Goal: Communication & Community: Answer question/provide support

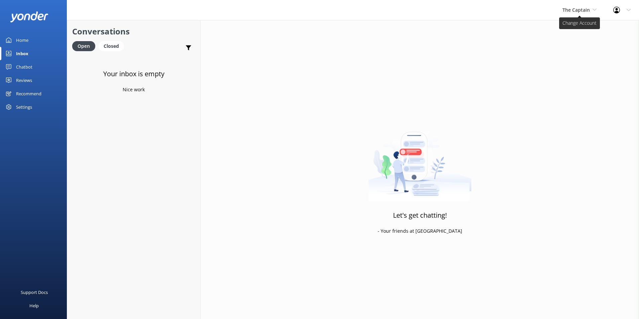
click at [572, 10] on span "The Captain" at bounding box center [576, 10] width 27 height 6
click at [570, 42] on link "Aruba's Activities Expert" at bounding box center [587, 44] width 67 height 16
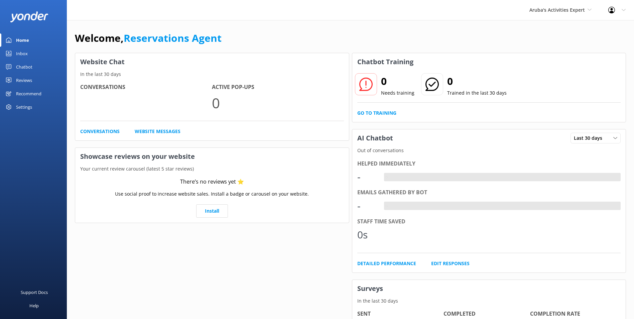
click at [25, 54] on div "Inbox" at bounding box center [22, 53] width 12 height 13
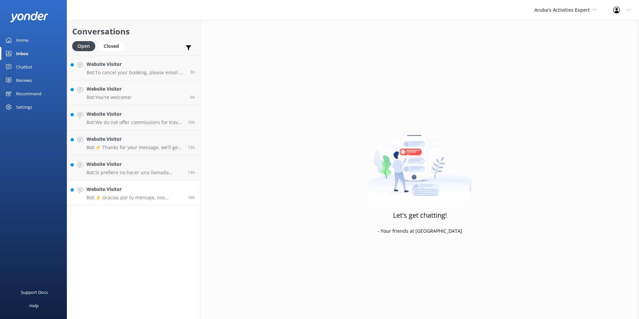
click at [150, 193] on h4 "Website Visitor" at bounding box center [135, 189] width 96 height 7
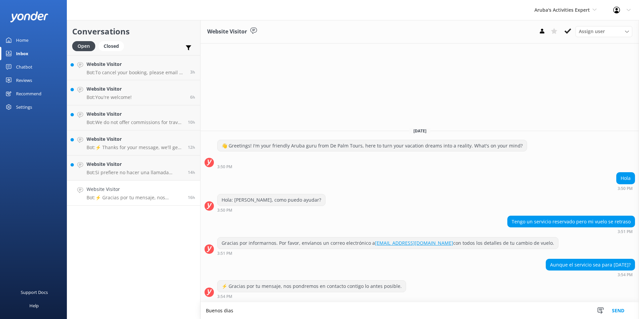
type textarea "Buenos [PERSON_NAME]"
click at [271, 310] on textarea at bounding box center [420, 311] width 439 height 16
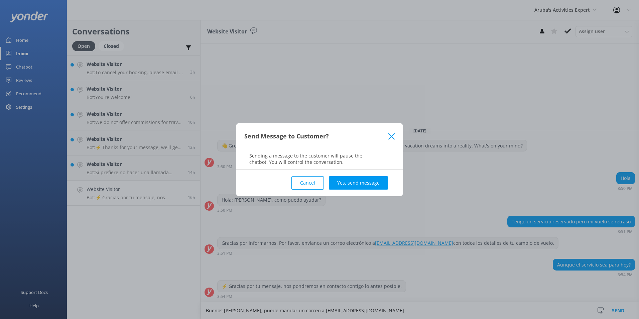
type textarea "Buenos [PERSON_NAME], puede mandar un correo a [EMAIL_ADDRESS][DOMAIN_NAME]"
click at [382, 175] on div "Cancel Yes, send message" at bounding box center [319, 182] width 150 height 27
click at [376, 178] on button "Yes, send message" at bounding box center [358, 182] width 59 height 13
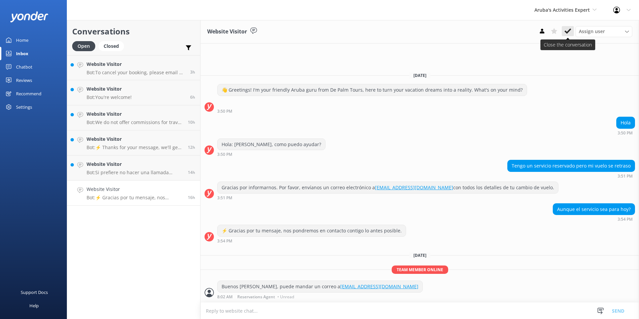
click at [564, 30] on button at bounding box center [568, 31] width 12 height 10
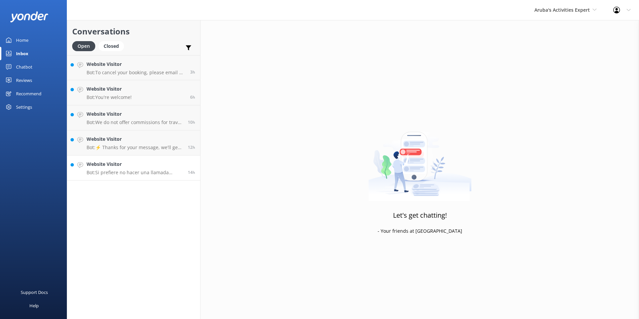
click at [151, 162] on h4 "Website Visitor" at bounding box center [135, 163] width 96 height 7
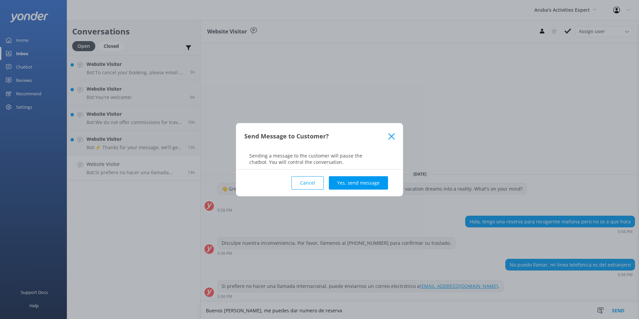
type textarea "Buenos [PERSON_NAME], me puedes dar numero de reserva"
click at [354, 190] on div "Cancel Yes, send message" at bounding box center [319, 182] width 150 height 27
click at [356, 186] on button "Yes, send message" at bounding box center [358, 182] width 59 height 13
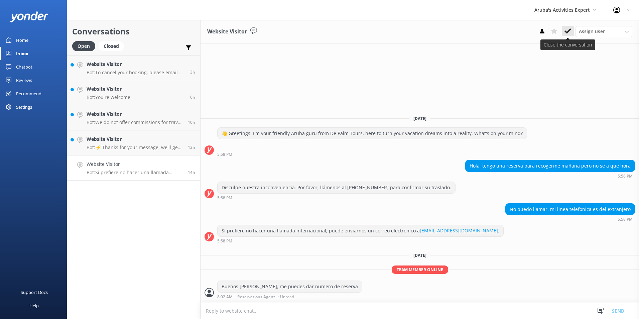
click at [570, 30] on use at bounding box center [568, 30] width 7 height 5
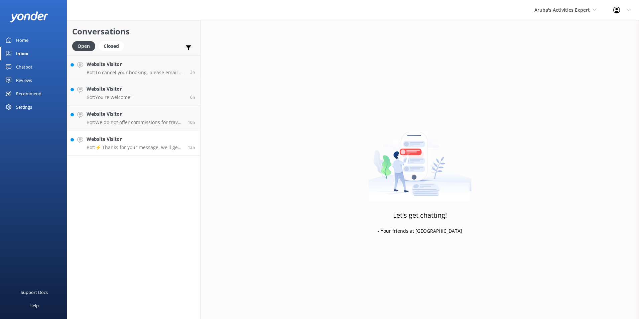
click at [115, 144] on p "Bot: ⚡ Thanks for your message, we'll get back to you as soon as we can." at bounding box center [135, 147] width 96 height 6
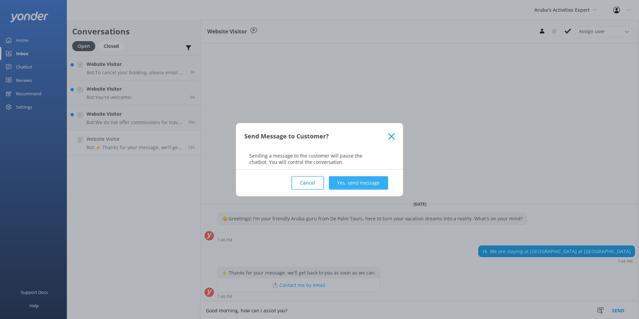
type textarea "Good morning, how can i assist you?"
click at [375, 181] on button "Yes, send message" at bounding box center [358, 182] width 59 height 13
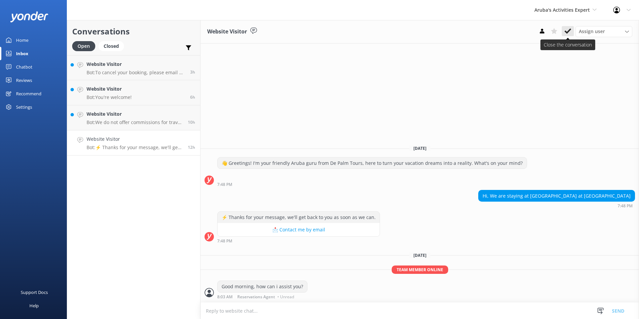
click at [573, 31] on button at bounding box center [568, 31] width 12 height 10
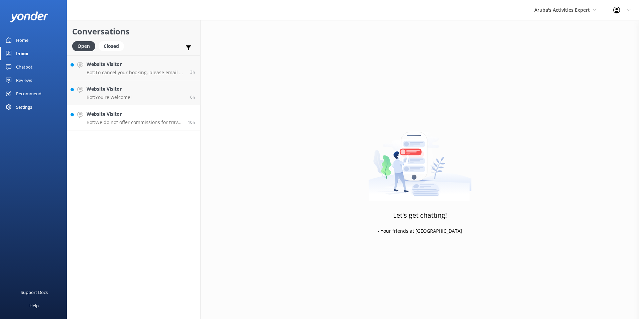
click at [143, 112] on h4 "Website Visitor" at bounding box center [135, 113] width 96 height 7
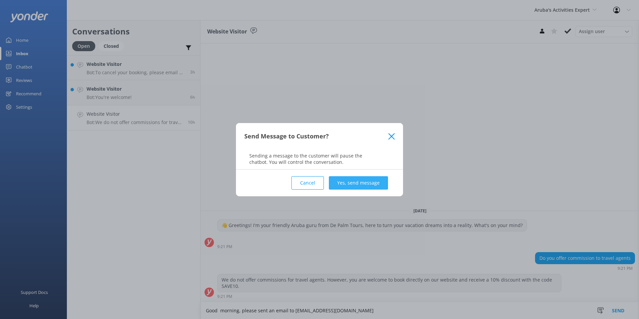
type textarea "Good morning, please sent an email to [EMAIL_ADDRESS][DOMAIN_NAME]"
click at [375, 184] on button "Yes, send message" at bounding box center [358, 182] width 59 height 13
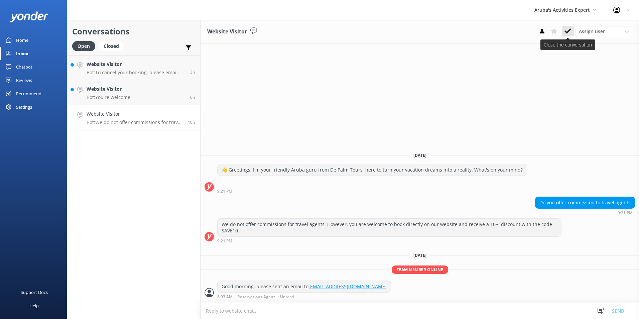
click at [569, 28] on icon at bounding box center [568, 31] width 7 height 7
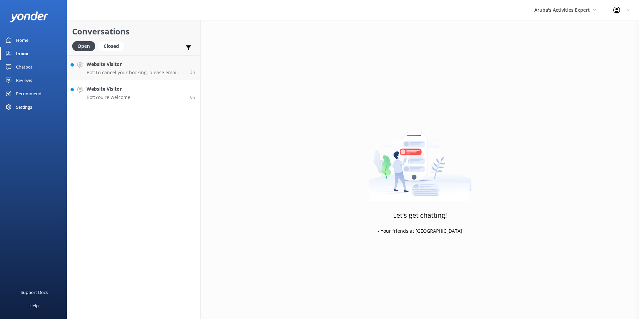
click at [118, 93] on div "Website Visitor Bot: You're welcome!" at bounding box center [109, 92] width 45 height 15
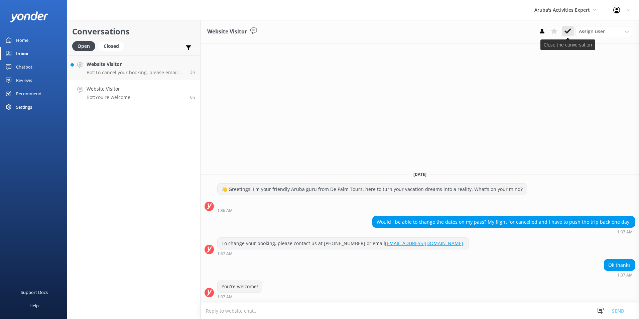
click at [571, 29] on icon at bounding box center [568, 31] width 7 height 7
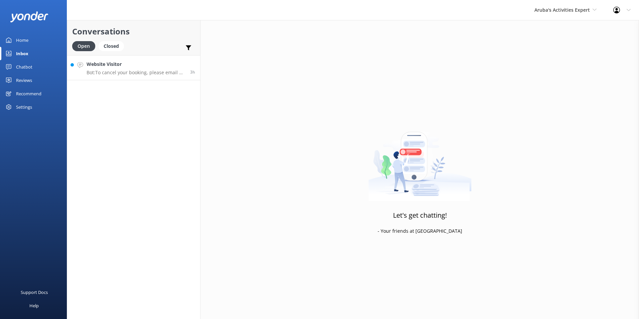
click at [129, 70] on p "Bot: To cancel your booking, please email us at [EMAIL_ADDRESS][DOMAIN_NAME]. A…" at bounding box center [136, 73] width 99 height 6
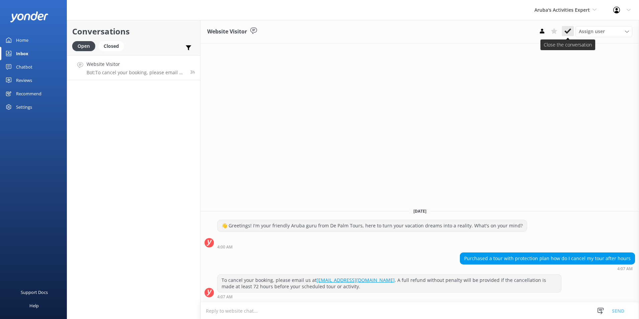
click at [569, 29] on icon at bounding box center [568, 31] width 7 height 7
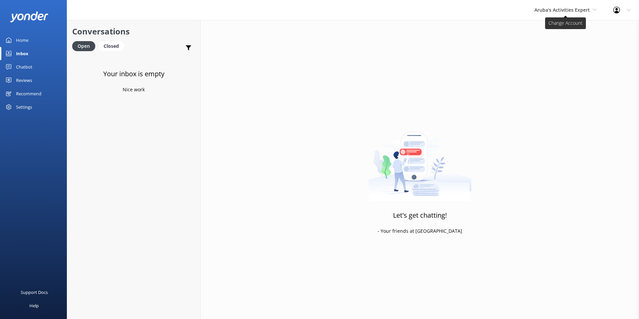
click at [556, 12] on span "Aruba's Activities Expert" at bounding box center [562, 10] width 55 height 6
click at [537, 63] on link "The Captain" at bounding box center [559, 60] width 67 height 16
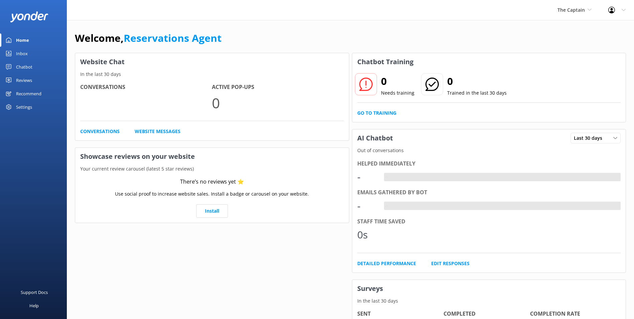
click at [27, 52] on div "Inbox" at bounding box center [22, 53] width 12 height 13
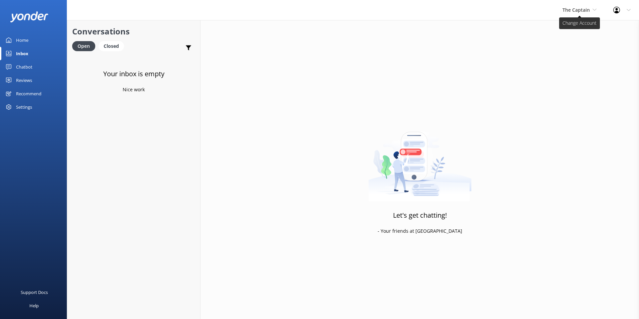
click at [586, 7] on span "The Captain" at bounding box center [576, 10] width 27 height 6
click at [581, 44] on link "Aruba's Activities Expert" at bounding box center [587, 44] width 67 height 16
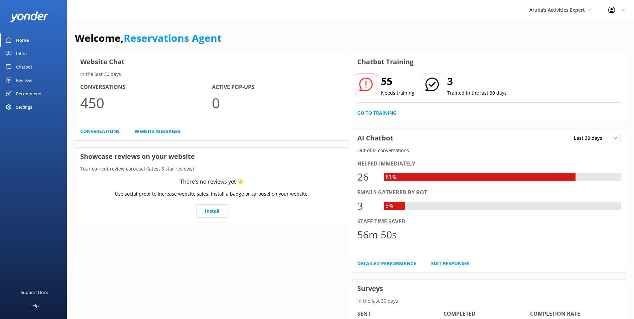
click at [25, 52] on div "Inbox" at bounding box center [22, 53] width 12 height 13
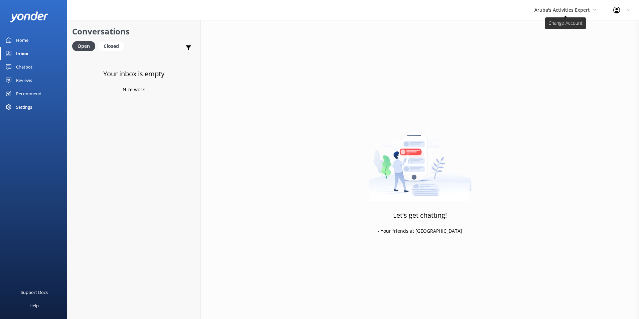
click at [582, 11] on span "Aruba's Activities Expert" at bounding box center [562, 10] width 55 height 6
click at [547, 26] on link "De [GEOGRAPHIC_DATA]" at bounding box center [559, 28] width 67 height 16
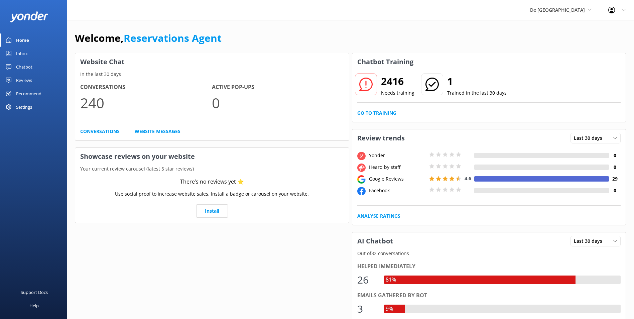
click at [24, 50] on div "Inbox" at bounding box center [22, 53] width 12 height 13
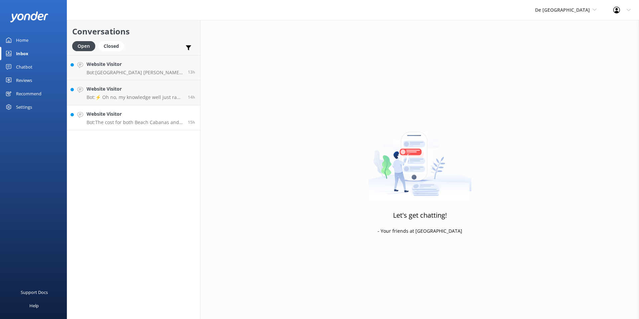
click at [156, 127] on link "Website Visitor Bot: The cost for both Beach Cabanas and Private Cabanas is not…" at bounding box center [133, 117] width 133 height 25
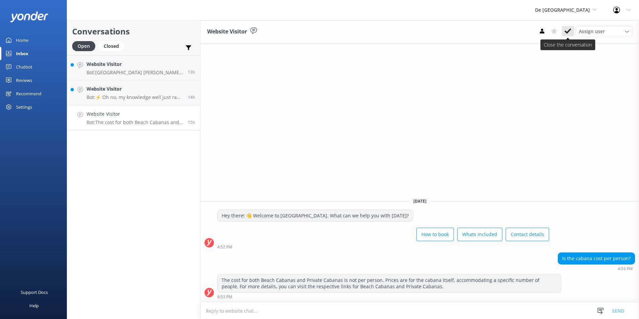
click at [566, 27] on button at bounding box center [568, 31] width 12 height 10
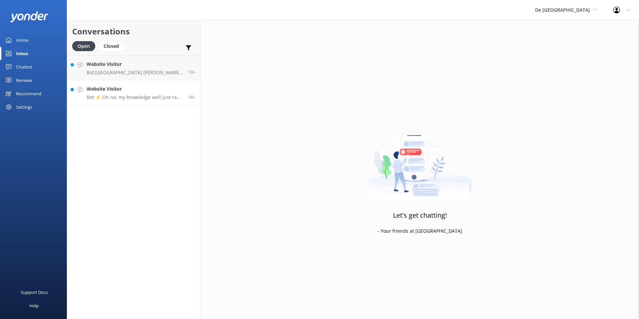
click at [127, 92] on h4 "Website Visitor" at bounding box center [135, 88] width 96 height 7
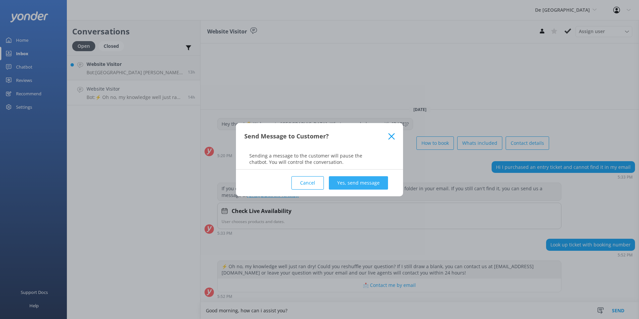
type textarea "Good morning, how can i assist you?"
click at [366, 177] on button "Yes, send message" at bounding box center [358, 182] width 59 height 13
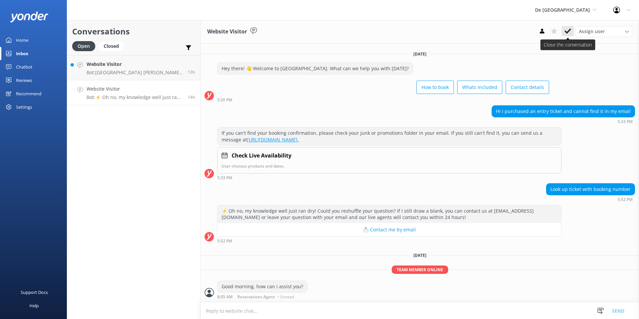
click at [568, 28] on icon at bounding box center [568, 31] width 7 height 7
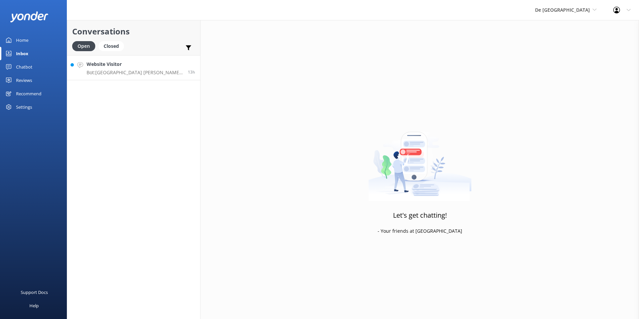
click at [145, 68] on div "Website Visitor Bot: [GEOGRAPHIC_DATA] [PERSON_NAME] una glamorosa bandada de f…" at bounding box center [135, 68] width 96 height 14
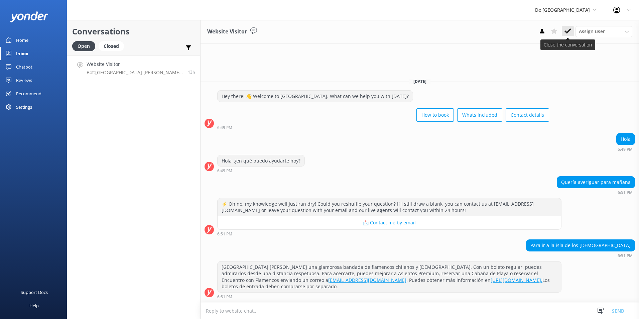
click at [568, 31] on use at bounding box center [568, 30] width 7 height 5
